Goal: Find contact information: Find contact information

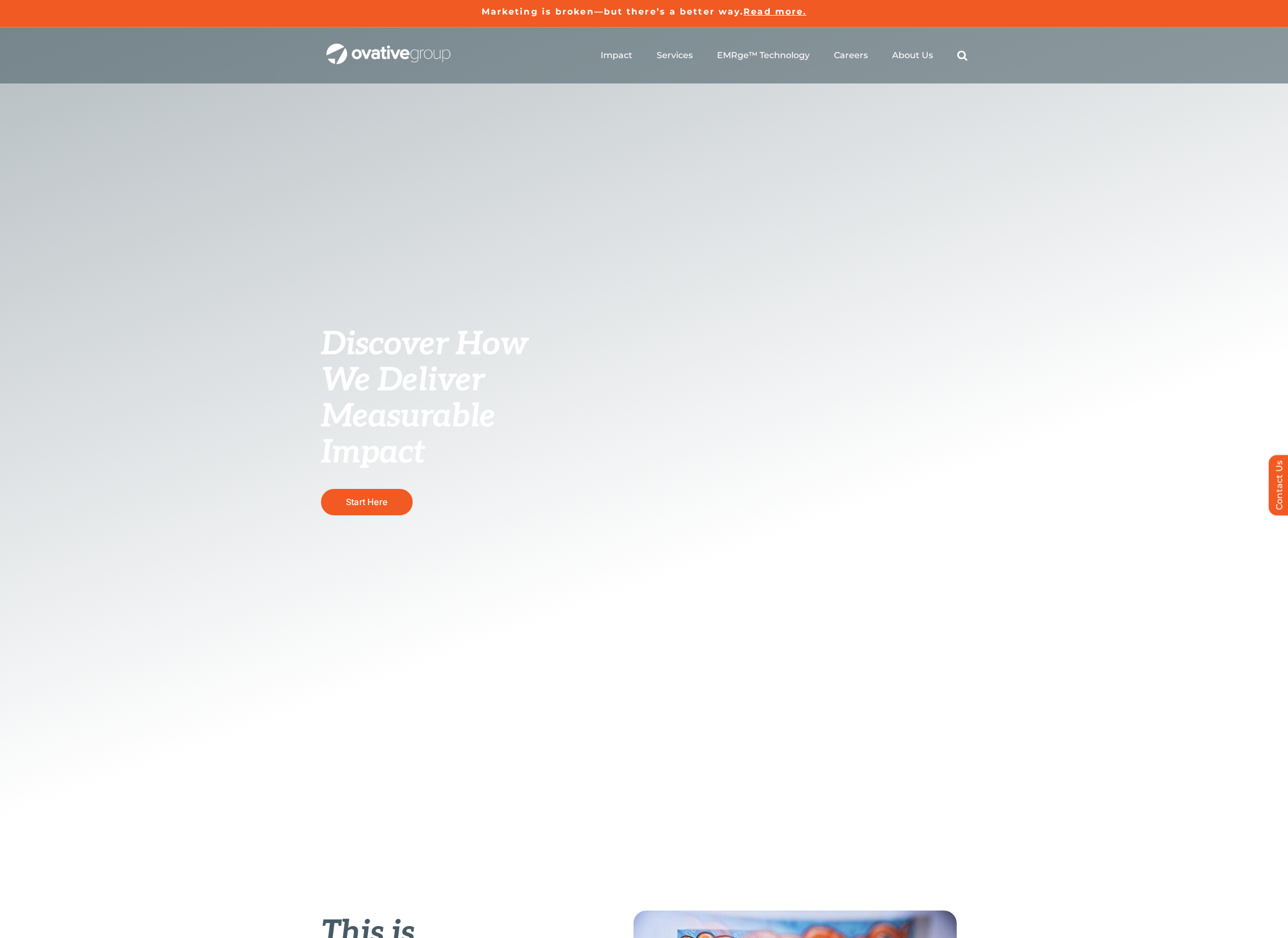
click at [937, 52] on ul "Impact Expert Insights Case Studies Awards & Press Services Media Measurement C…" at bounding box center [784, 55] width 367 height 35
click at [926, 54] on span "About Us" at bounding box center [912, 55] width 41 height 11
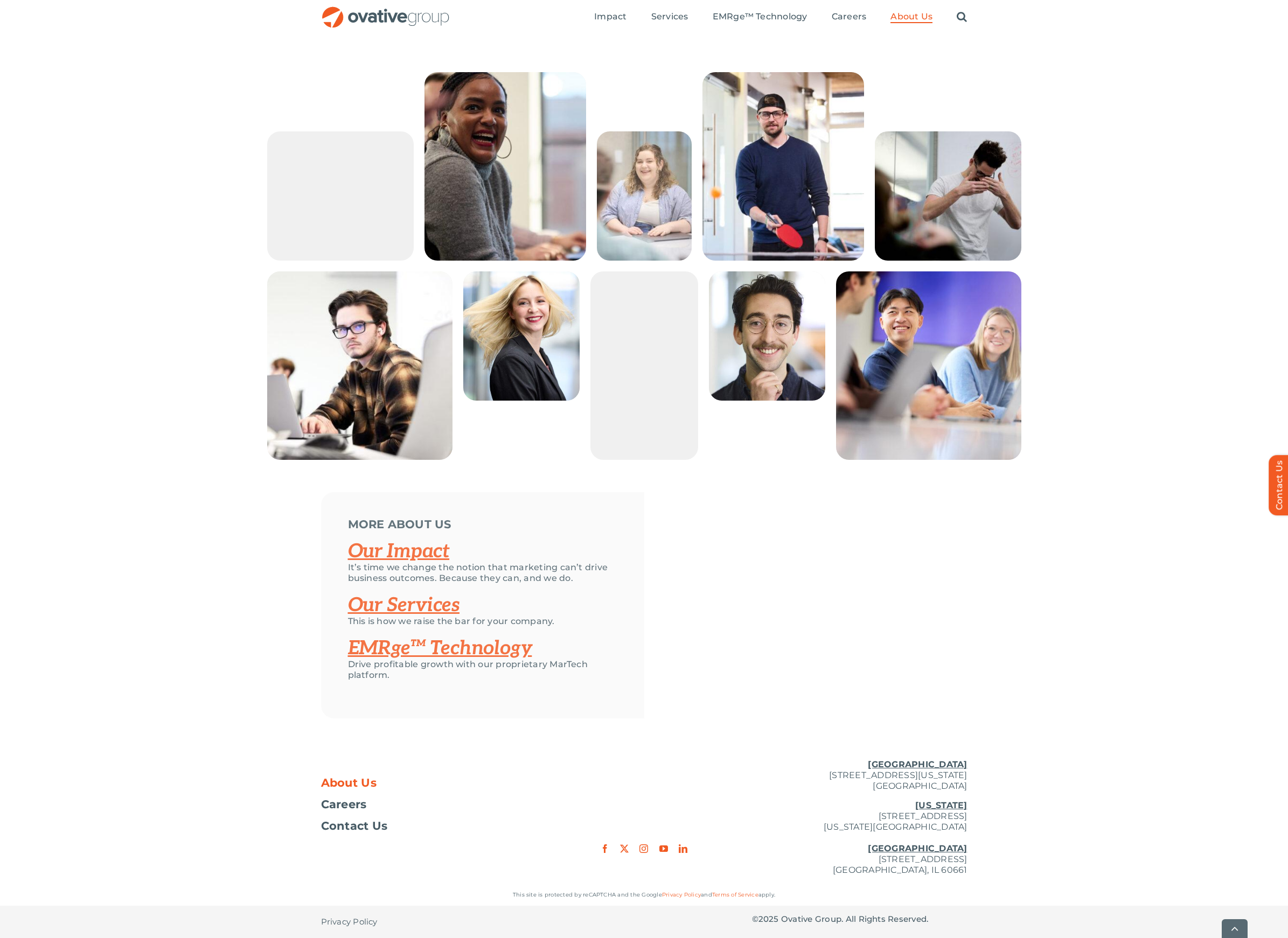
scroll to position [1822, 0]
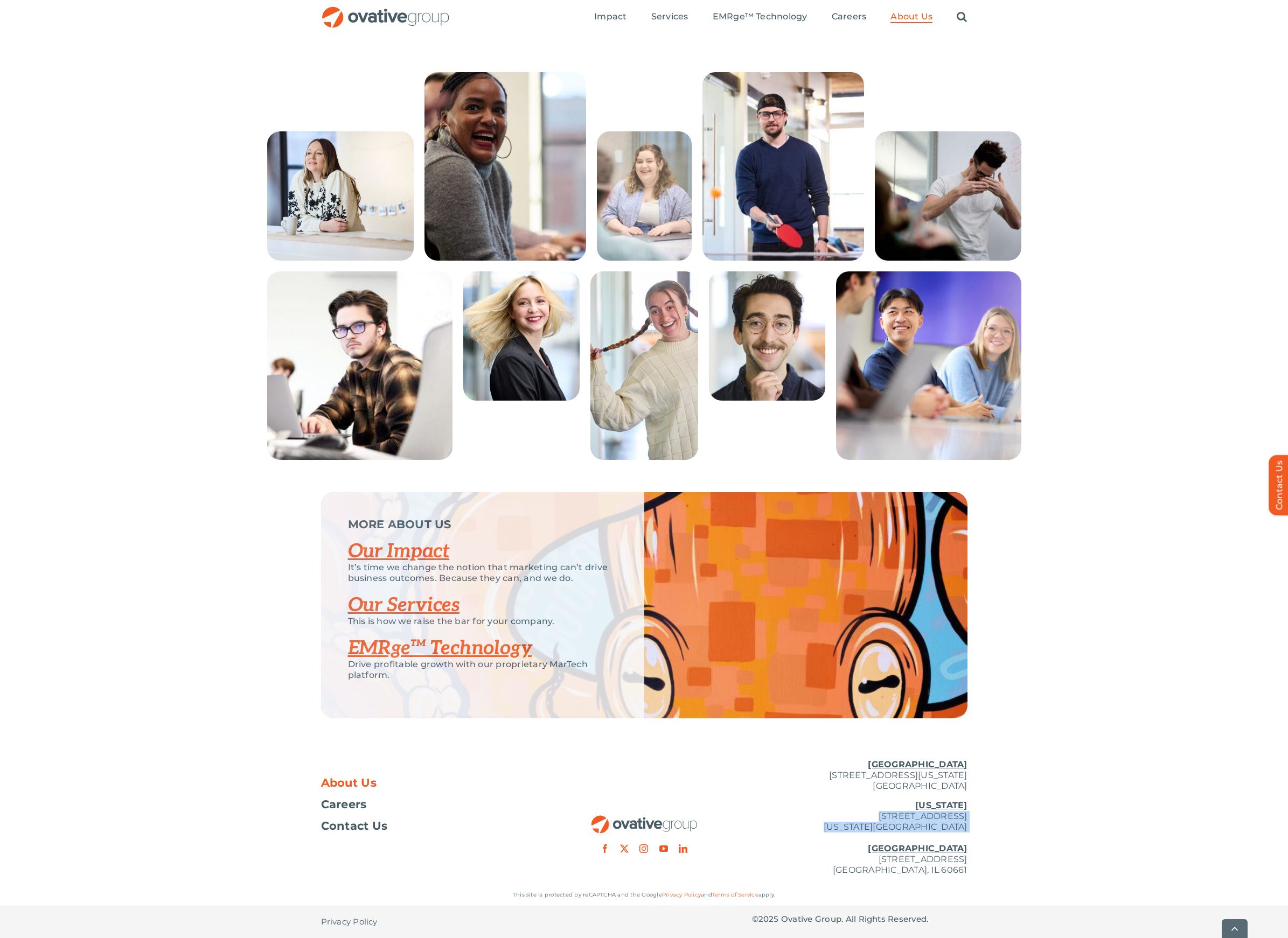
drag, startPoint x: 842, startPoint y: 817, endPoint x: 919, endPoint y: 841, distance: 80.7
click at [919, 841] on p "New York 254 Canal Street, Suite 5000 New York, NY 10013 Chicago 224 North Desp…" at bounding box center [859, 838] width 215 height 76
click at [1009, 840] on div "About Us Careers Contact Us Minneapolis 729 Washington Avenue N, Suite 1000 Min…" at bounding box center [644, 817] width 1288 height 133
drag, startPoint x: 984, startPoint y: 821, endPoint x: 972, endPoint y: 821, distance: 12.0
click at [972, 821] on div "About Us Careers Contact Us Minneapolis 729 Washington Avenue N, Suite 1000 Min…" at bounding box center [644, 817] width 1288 height 133
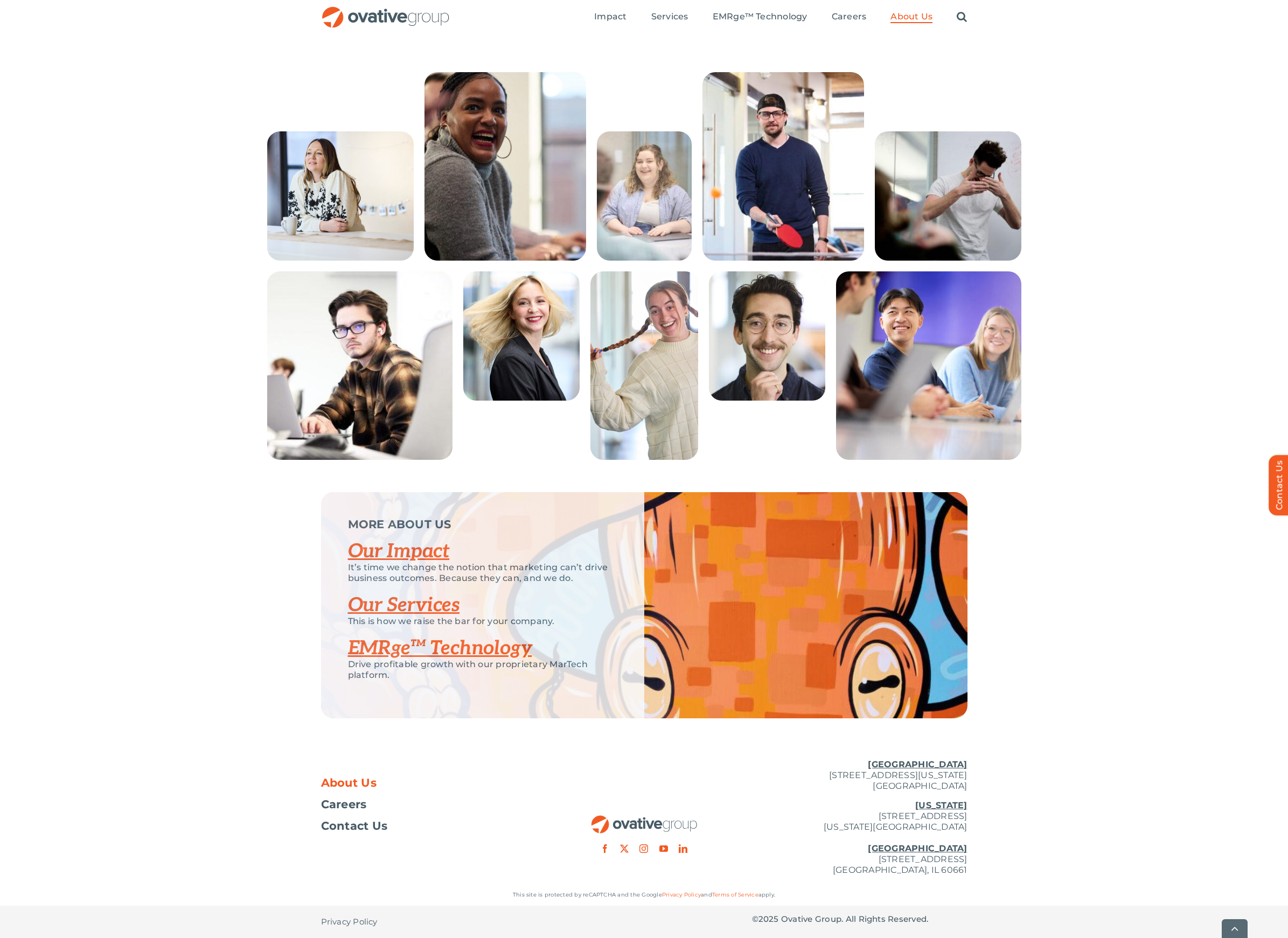
drag, startPoint x: 844, startPoint y: 763, endPoint x: 978, endPoint y: 899, distance: 190.9
click at [978, 899] on div "About Us Careers Contact Us Minneapolis 729 Washington Avenue N, Suite 1000 Min…" at bounding box center [644, 843] width 1288 height 187
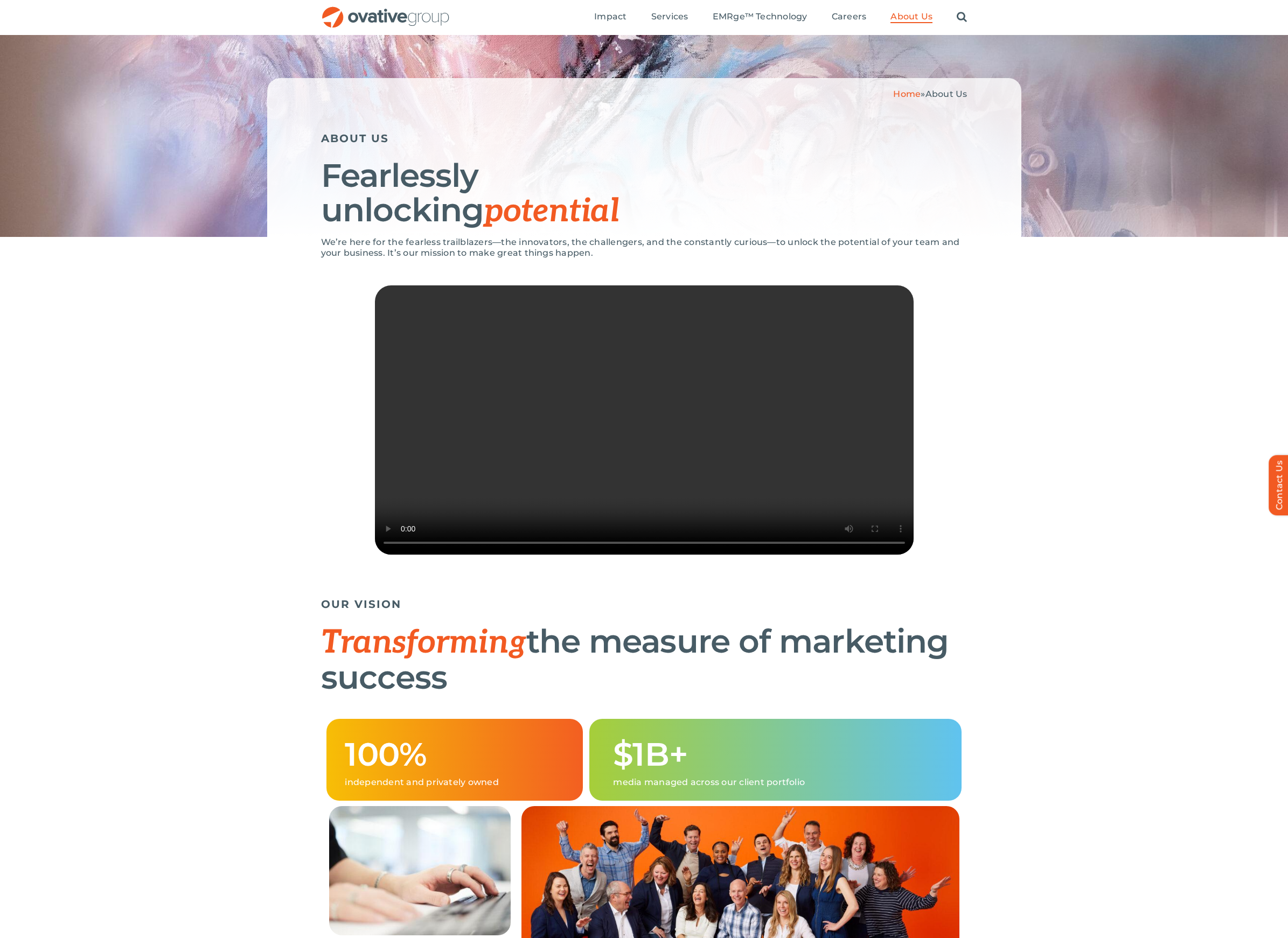
scroll to position [0, 0]
